Goal: Find contact information: Find contact information

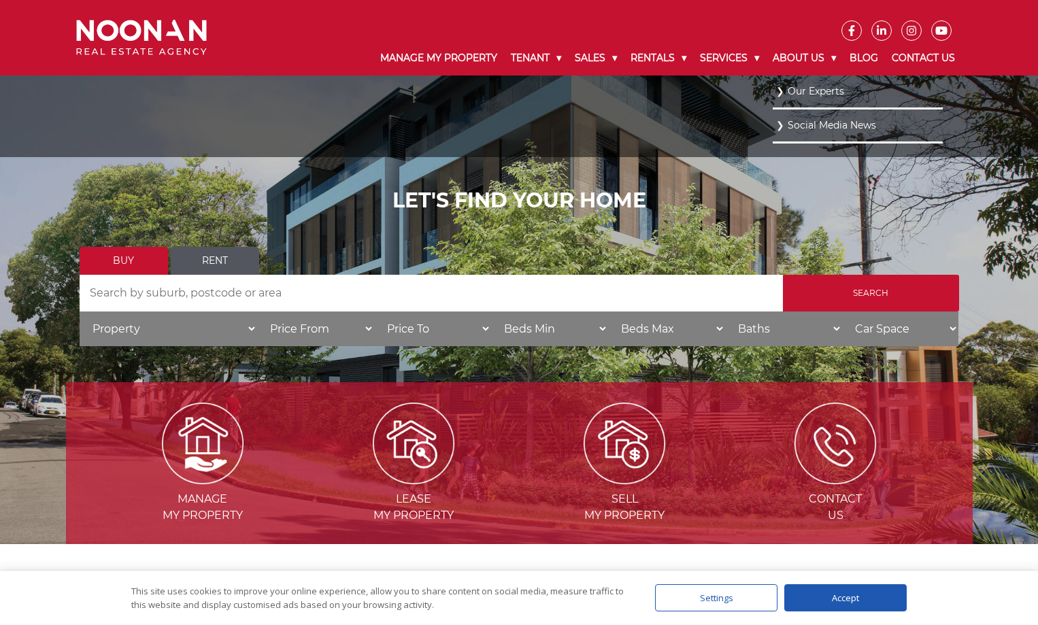
click at [814, 90] on link "Our Experts" at bounding box center [857, 91] width 163 height 18
